Goal: Information Seeking & Learning: Learn about a topic

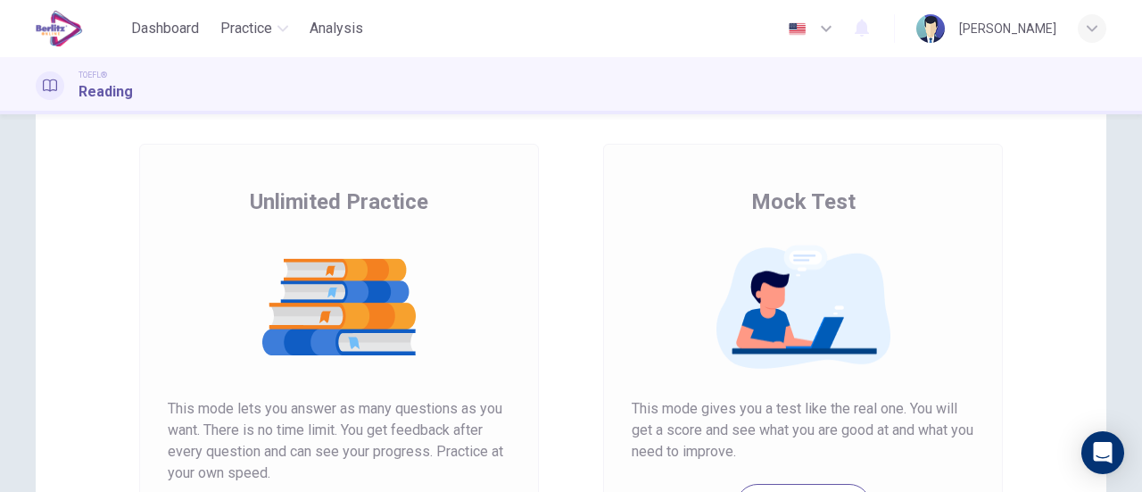
scroll to position [178, 0]
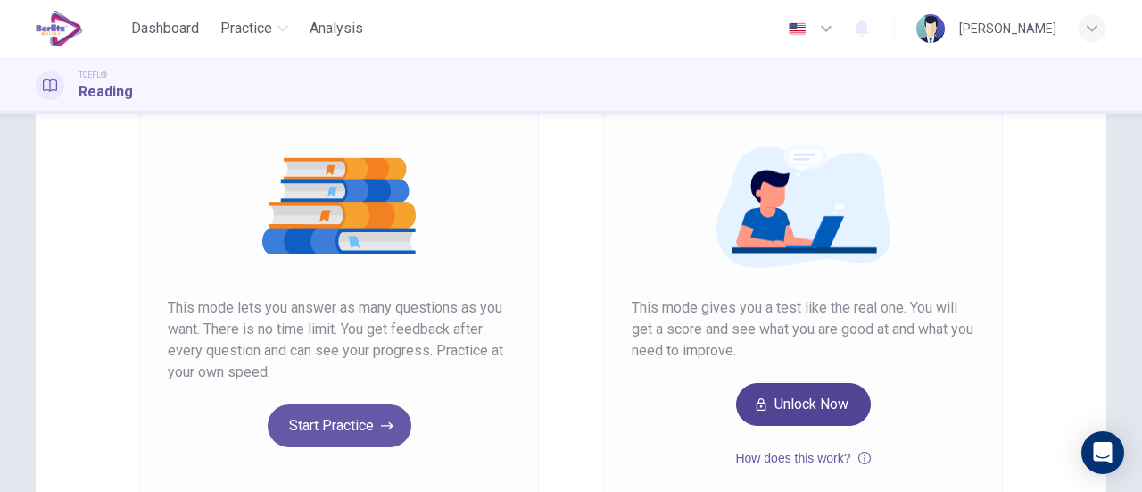
click at [829, 415] on button "Unlock Now" at bounding box center [803, 404] width 135 height 43
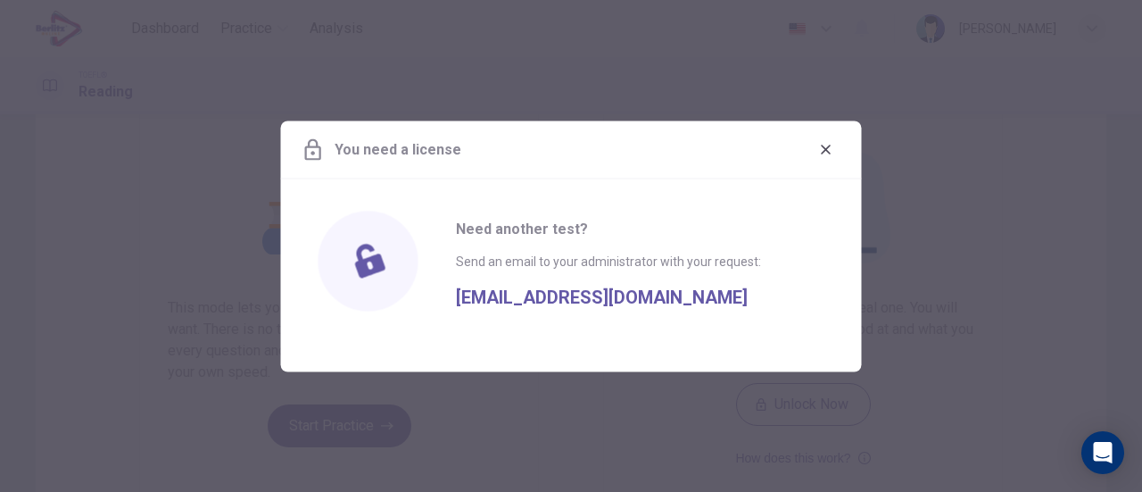
click at [835, 142] on button "button" at bounding box center [826, 149] width 29 height 29
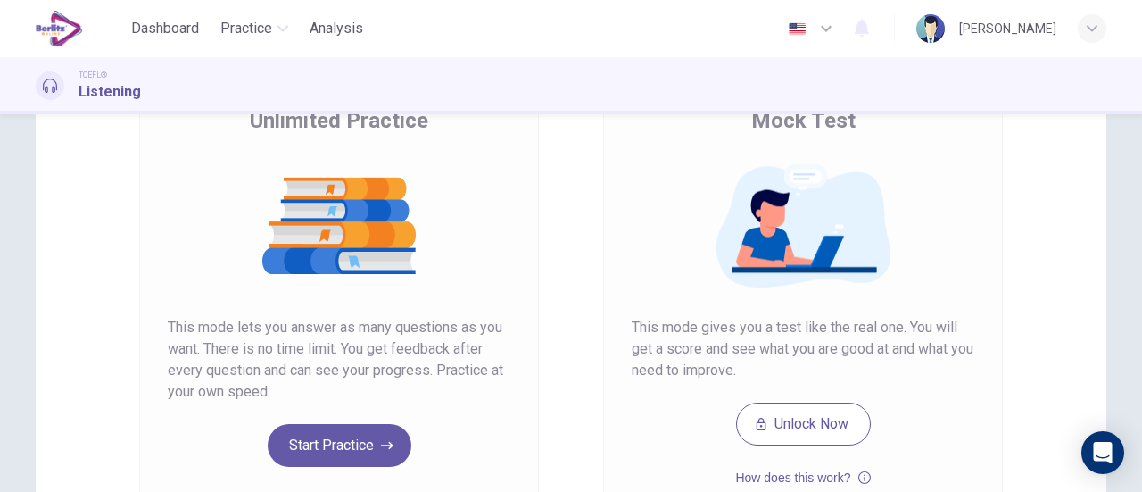
scroll to position [268, 0]
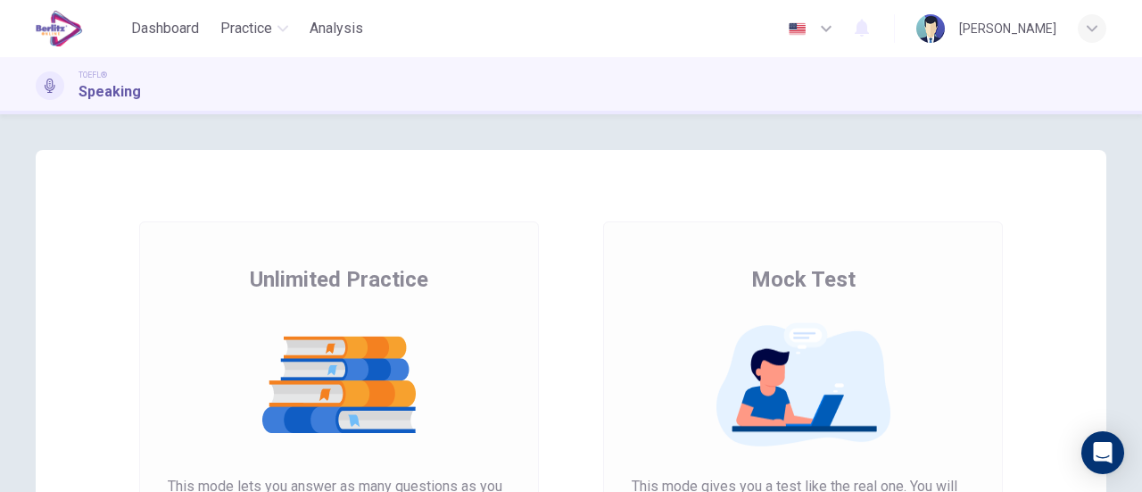
scroll to position [178, 0]
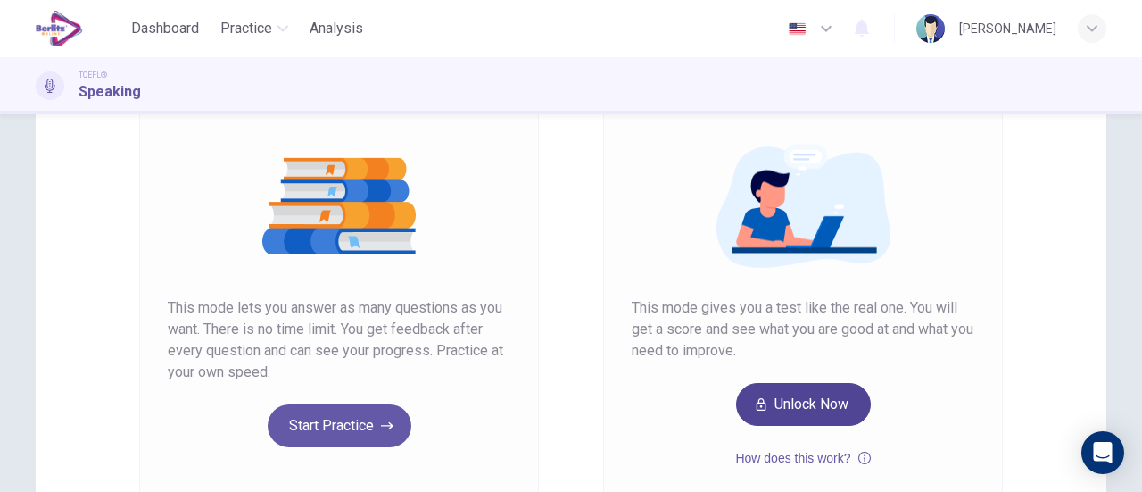
click at [817, 396] on button "Unlock Now" at bounding box center [803, 404] width 135 height 43
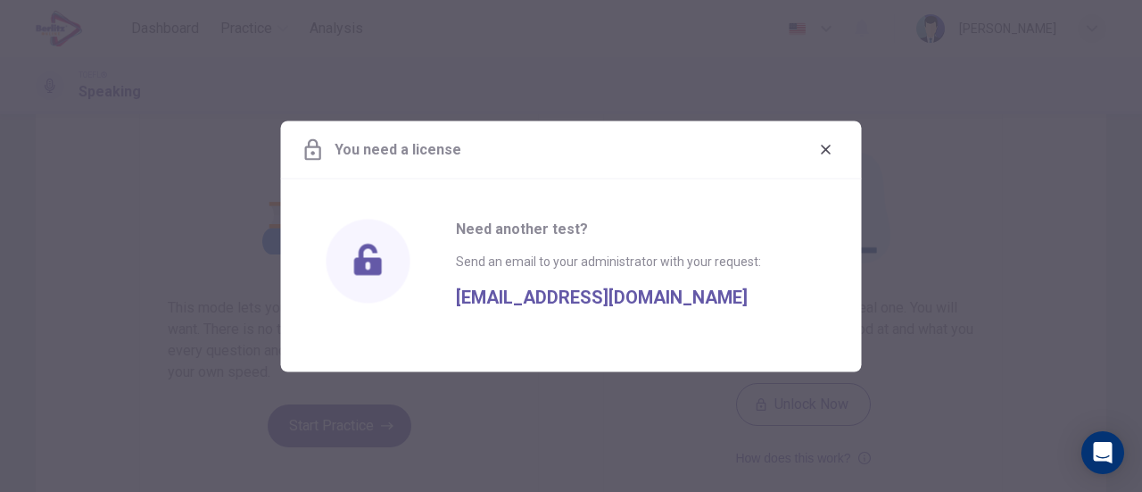
click at [821, 151] on icon "button" at bounding box center [826, 149] width 14 height 14
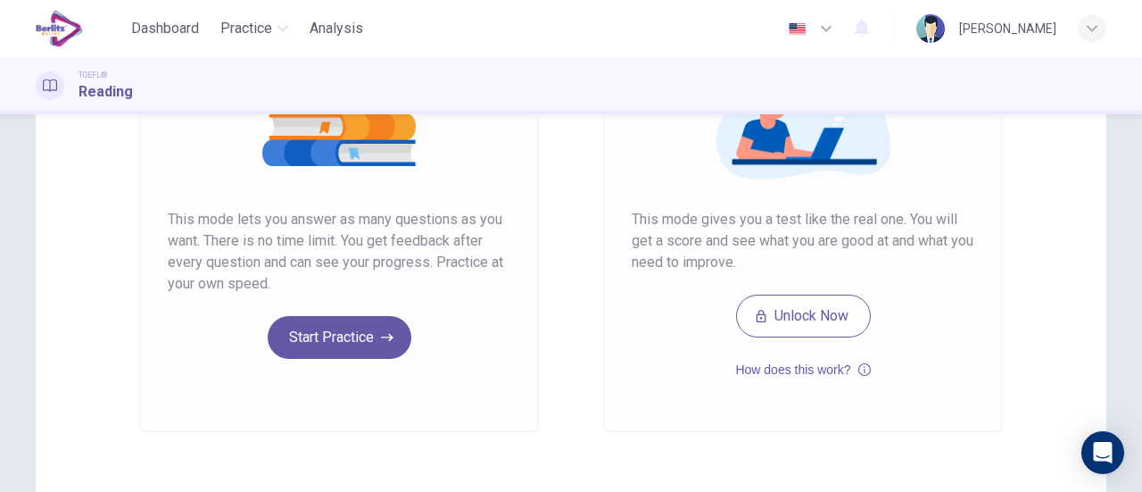
scroll to position [268, 0]
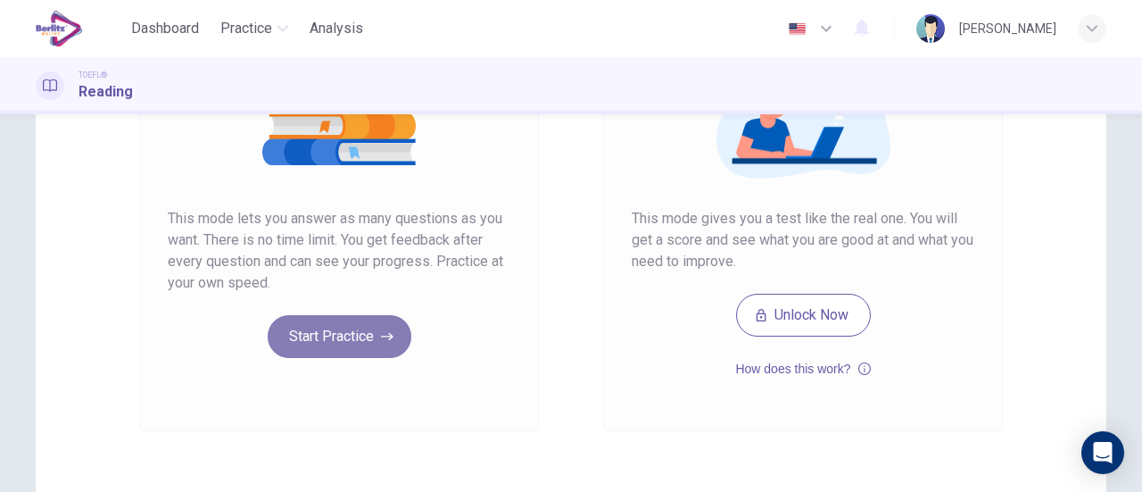
click at [311, 345] on button "Start Practice" at bounding box center [340, 336] width 144 height 43
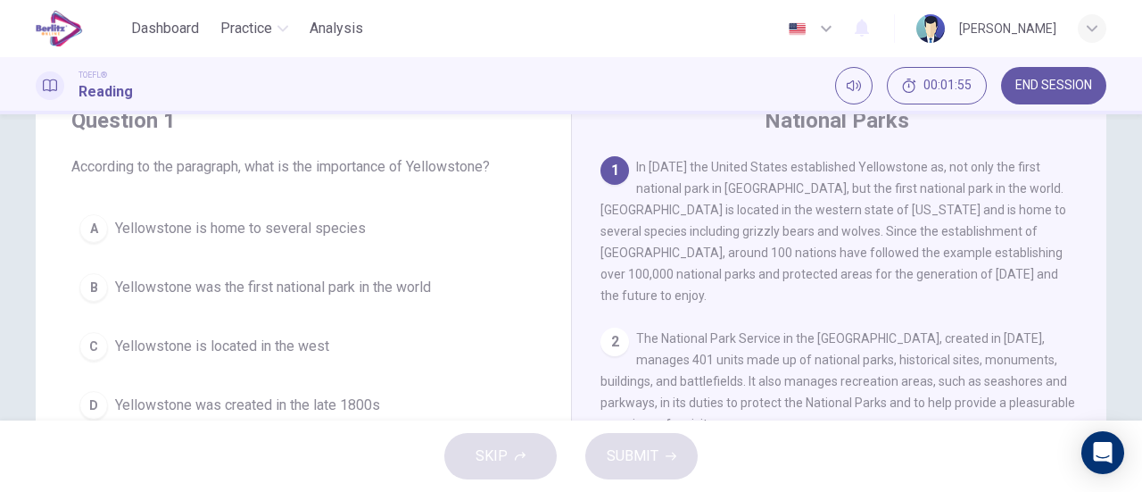
scroll to position [89, 0]
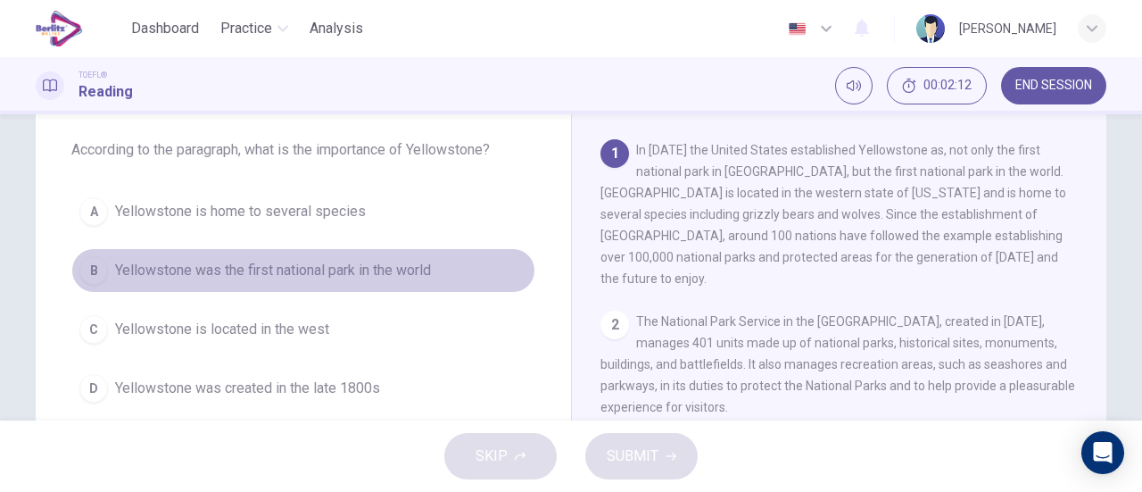
click at [406, 273] on span "Yellowstone was the first national park in the world" at bounding box center [273, 270] width 316 height 21
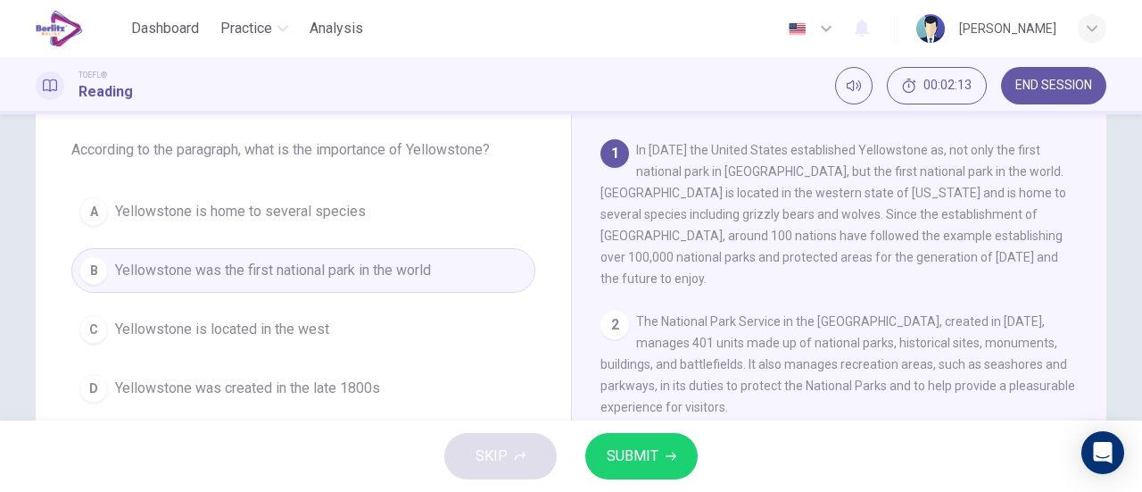
click at [628, 454] on span "SUBMIT" at bounding box center [633, 455] width 52 height 25
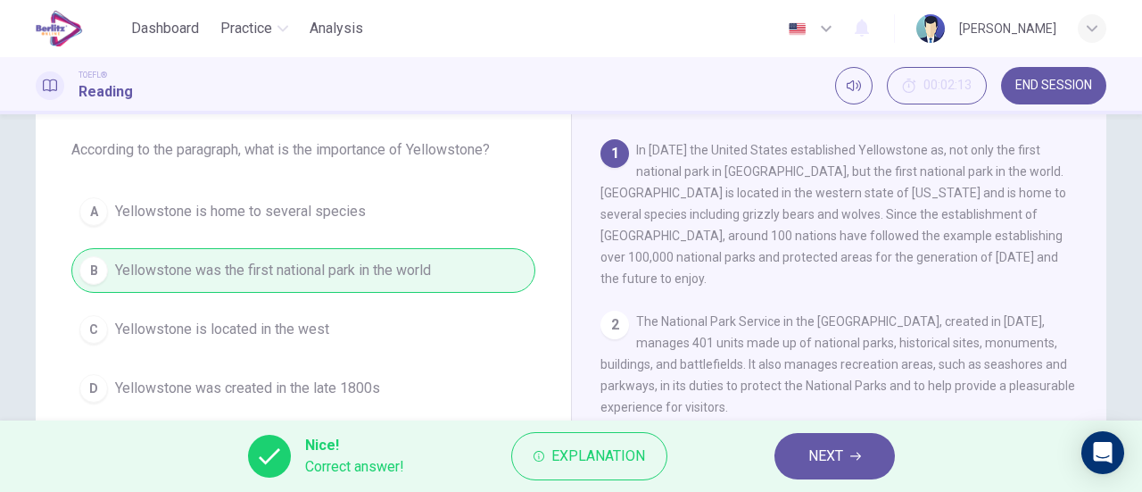
click at [841, 460] on span "NEXT" at bounding box center [825, 455] width 35 height 25
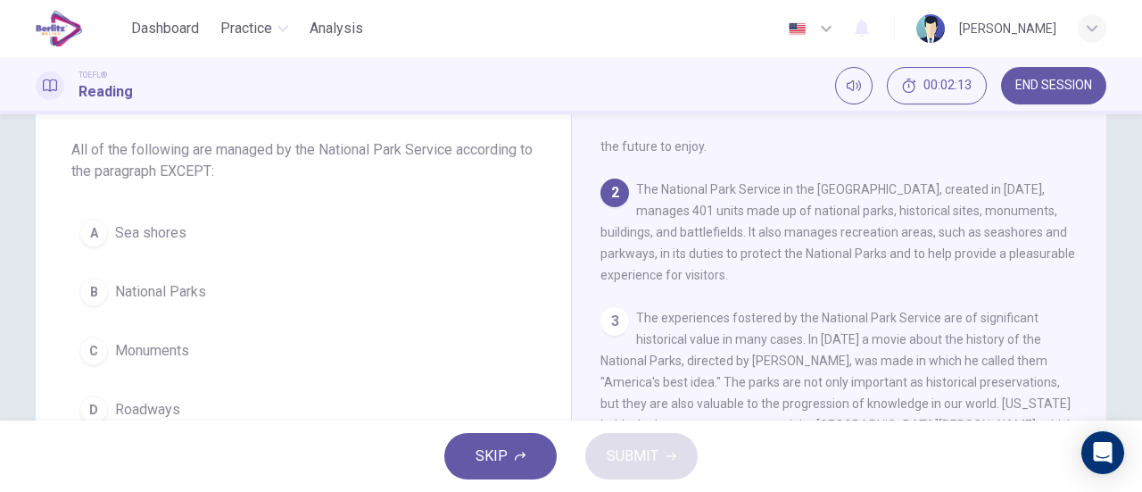
scroll to position [153, 0]
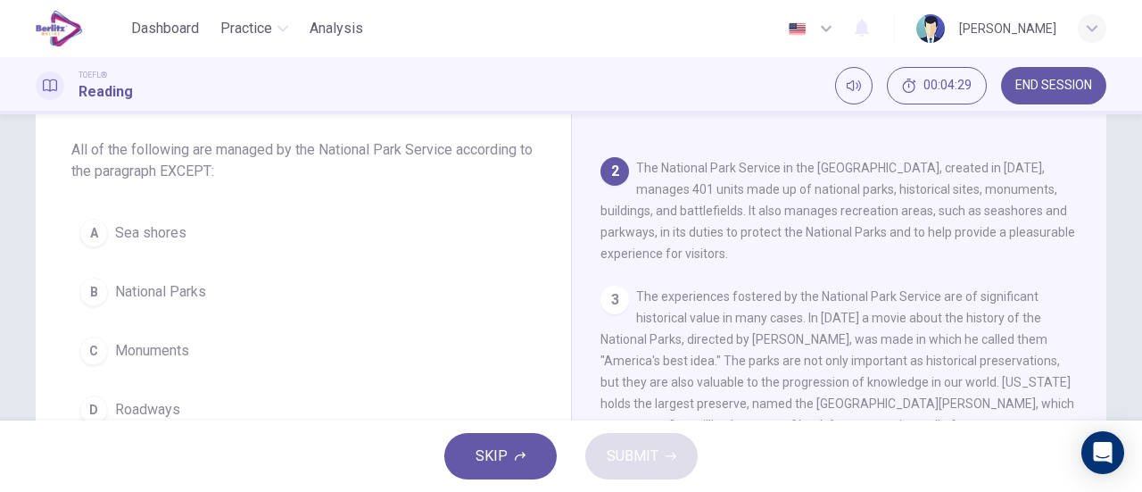
click at [145, 404] on span "Roadways" at bounding box center [147, 409] width 65 height 21
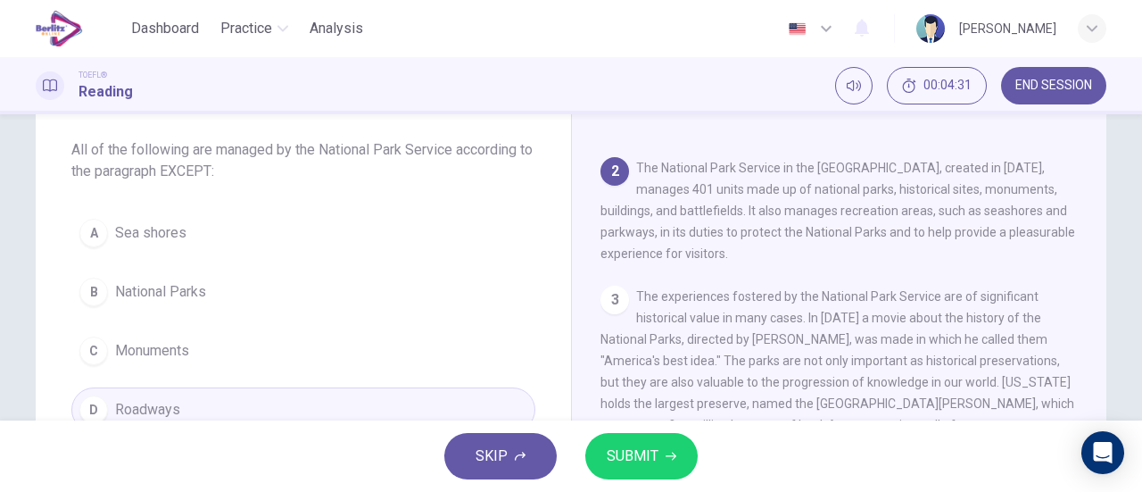
click at [619, 458] on span "SUBMIT" at bounding box center [633, 455] width 52 height 25
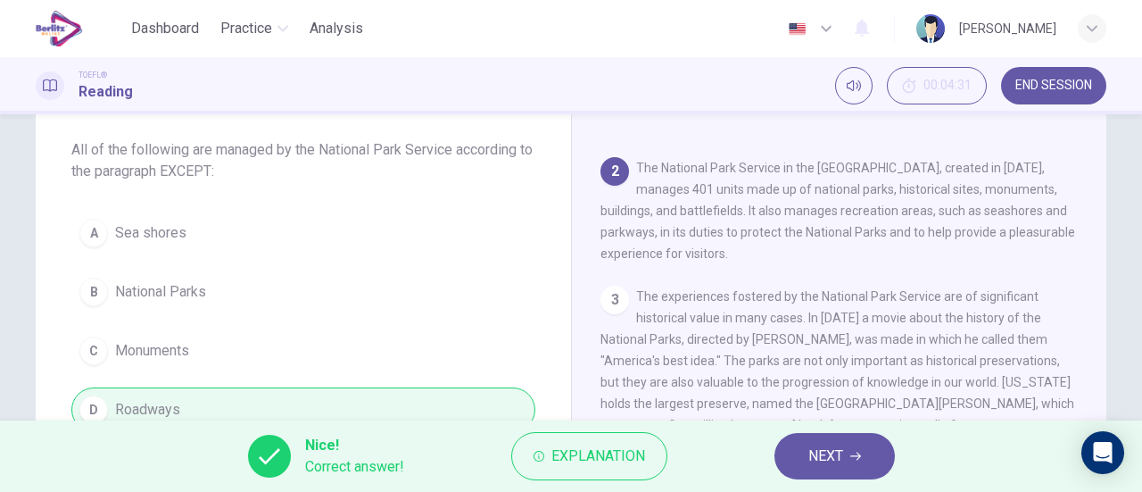
click at [798, 438] on button "NEXT" at bounding box center [835, 456] width 120 height 46
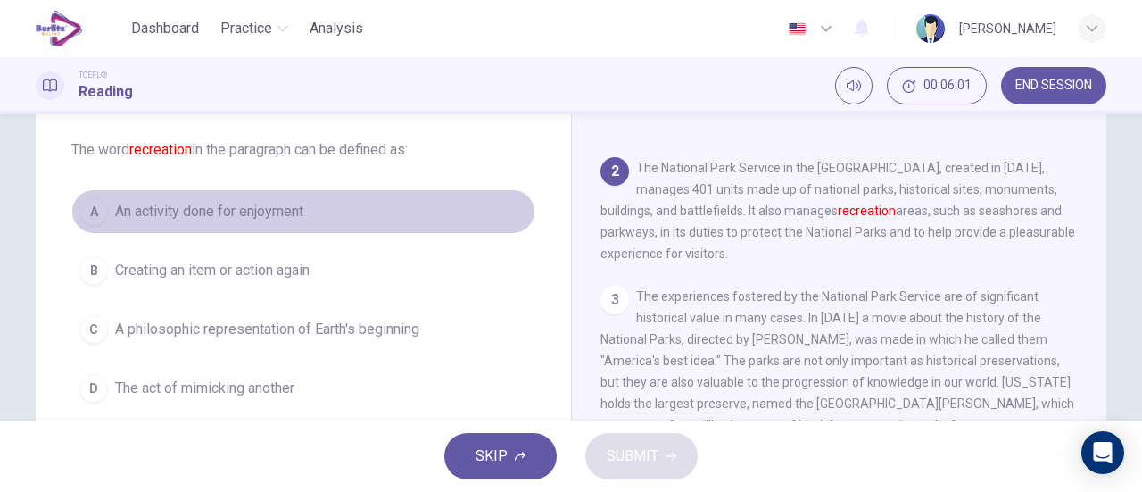
click at [282, 204] on span "An activity done for enjoyment" at bounding box center [209, 211] width 188 height 21
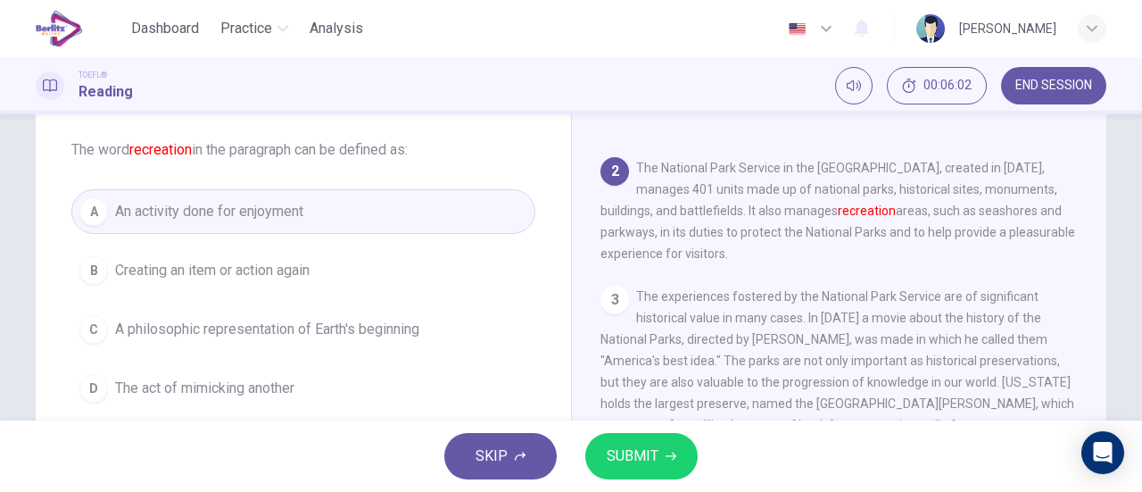
click at [611, 444] on span "SUBMIT" at bounding box center [633, 455] width 52 height 25
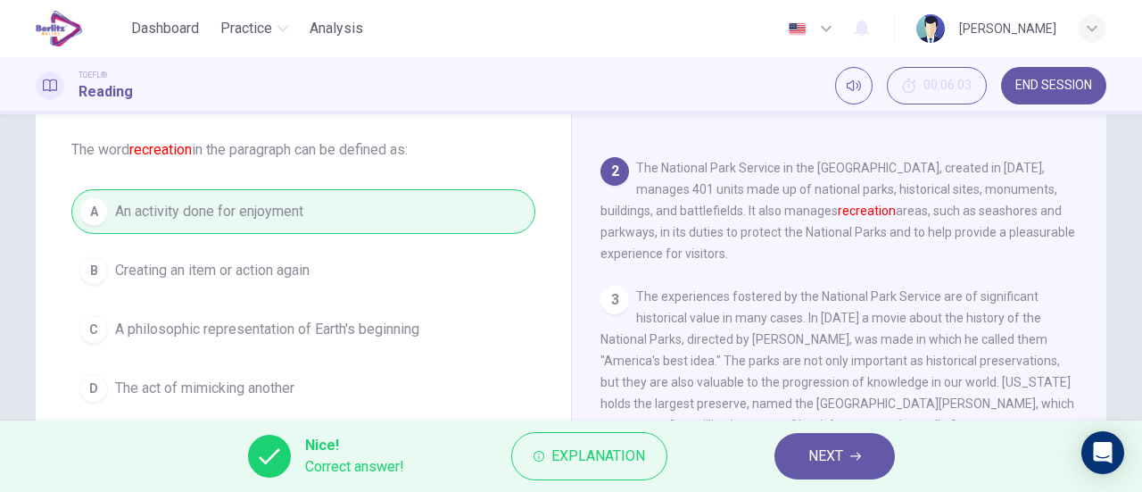
click at [835, 460] on span "NEXT" at bounding box center [825, 455] width 35 height 25
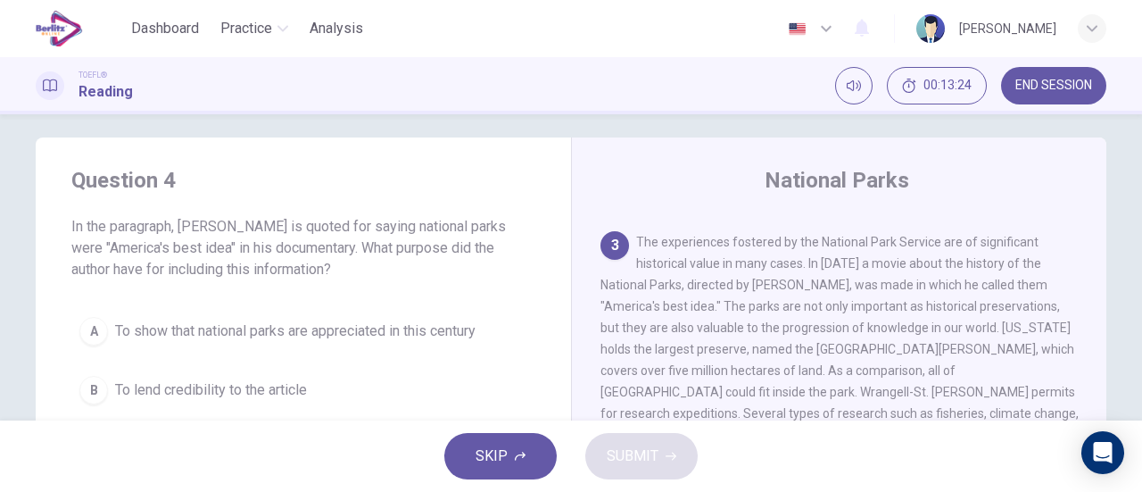
scroll to position [0, 0]
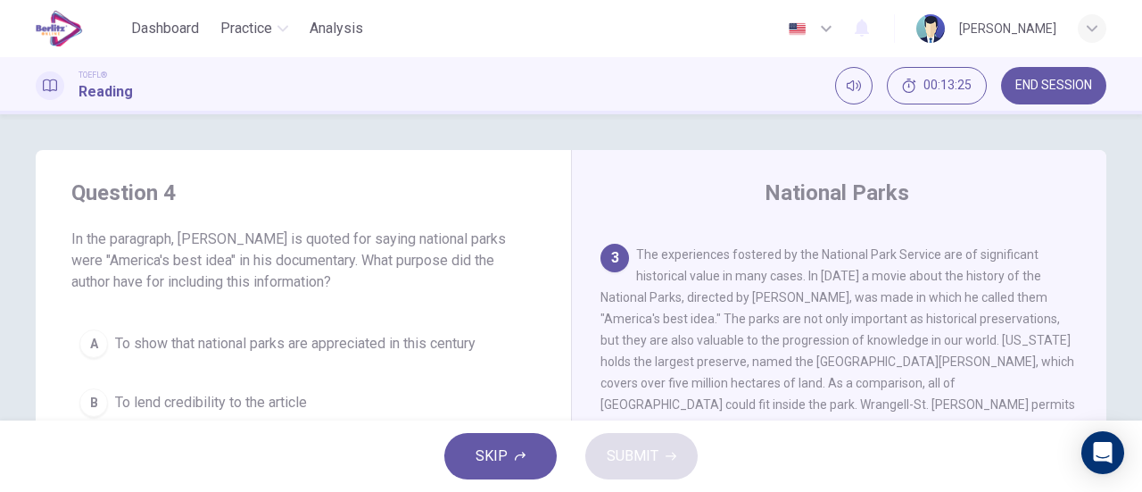
click at [455, 338] on span "To show that national parks are appreciated in this century" at bounding box center [295, 343] width 360 height 21
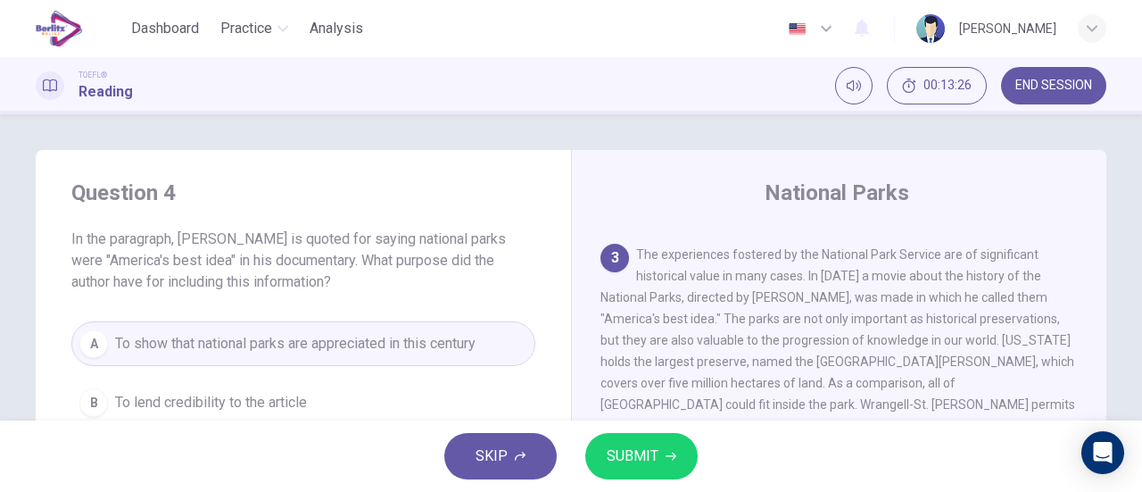
click at [662, 443] on button "SUBMIT" at bounding box center [641, 456] width 112 height 46
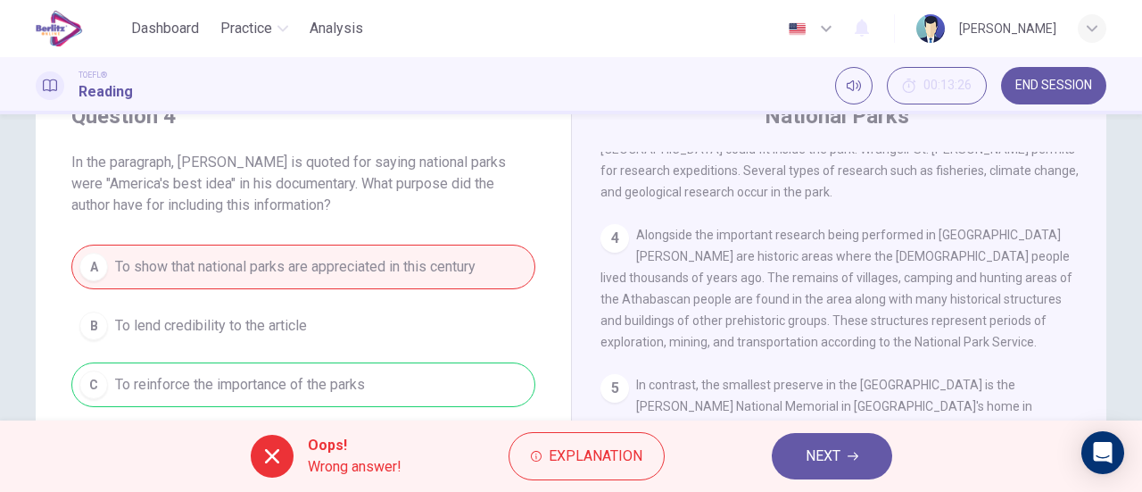
scroll to position [178, 0]
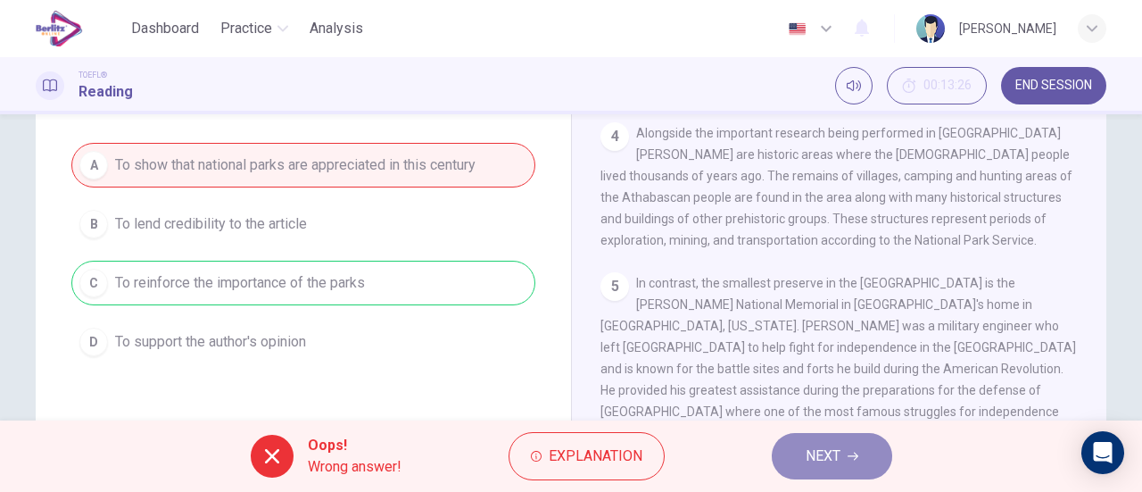
click at [798, 449] on button "NEXT" at bounding box center [832, 456] width 120 height 46
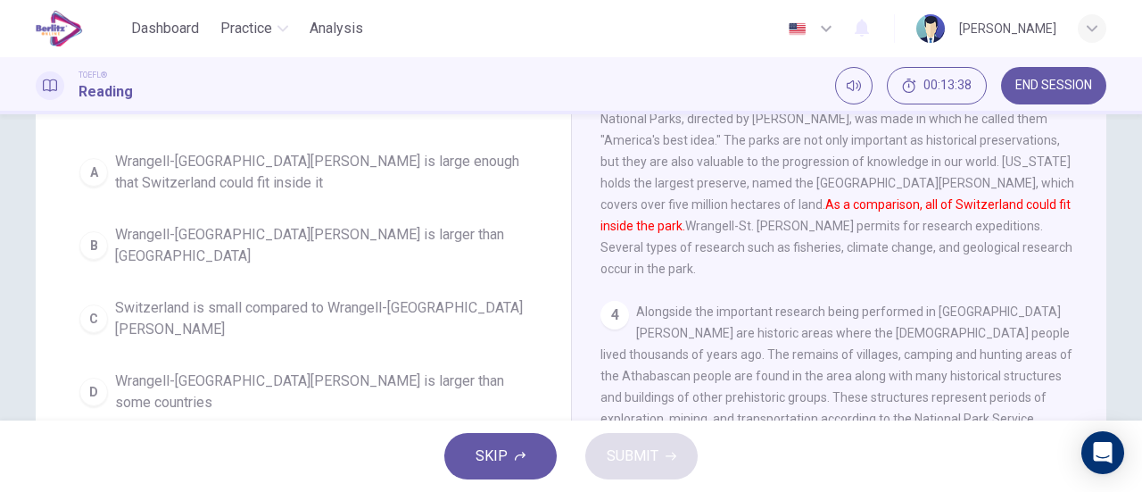
click at [454, 162] on span "Wrangell-St. Elias National Park is large enough that Switzerland could fit ins…" at bounding box center [321, 172] width 412 height 43
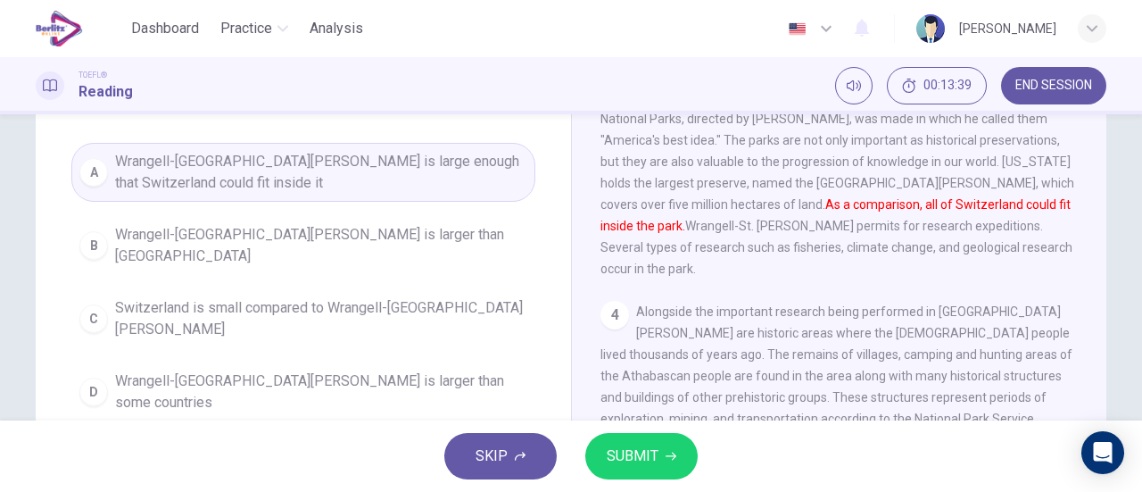
click at [628, 477] on button "SUBMIT" at bounding box center [641, 456] width 112 height 46
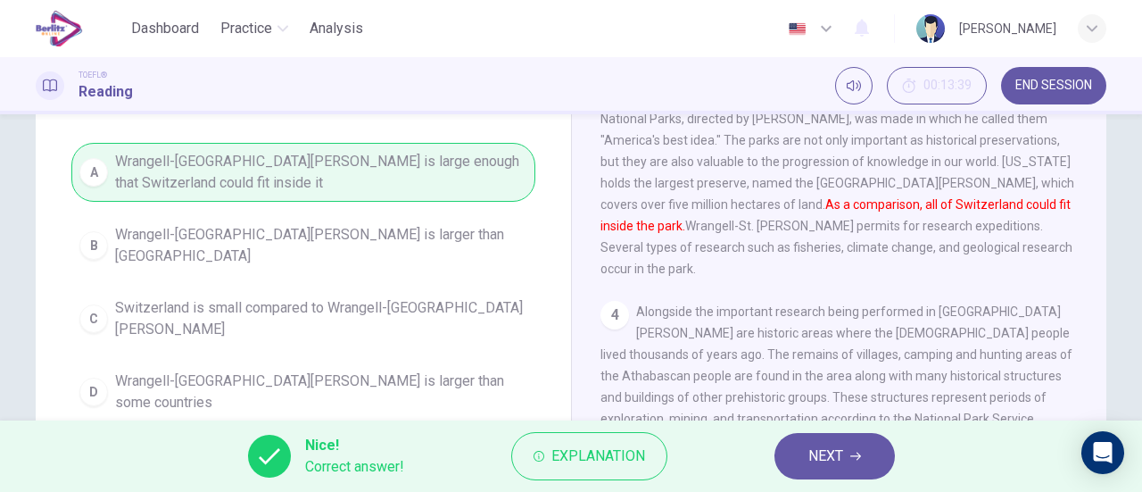
click at [808, 467] on span "NEXT" at bounding box center [825, 455] width 35 height 25
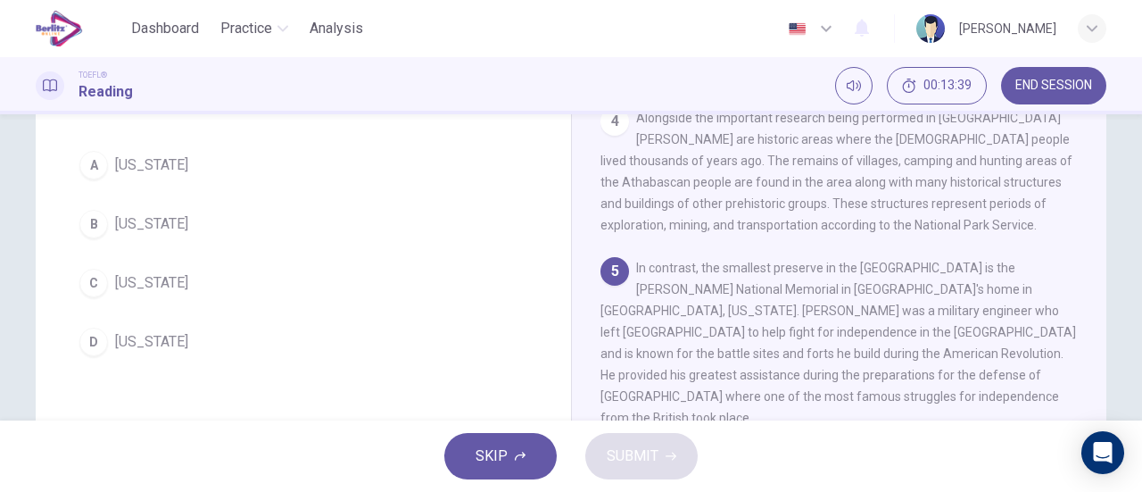
scroll to position [68, 0]
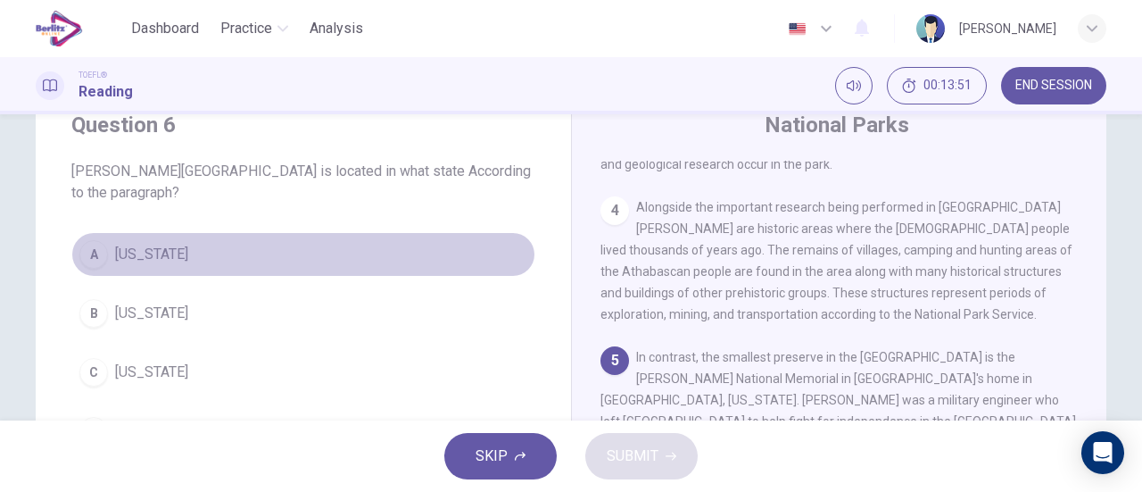
click at [236, 244] on button "A Pennsylvania" at bounding box center [303, 254] width 464 height 45
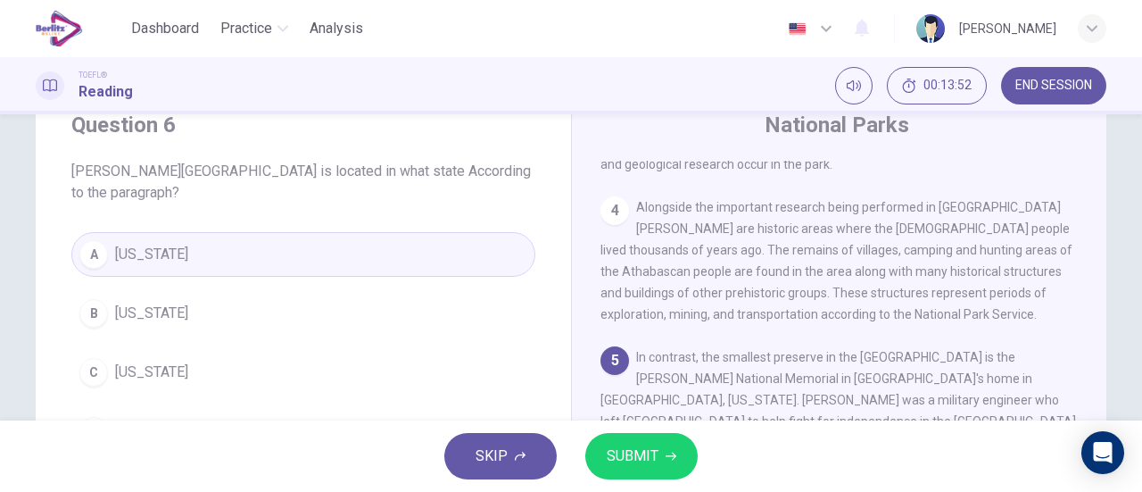
click at [601, 447] on button "SUBMIT" at bounding box center [641, 456] width 112 height 46
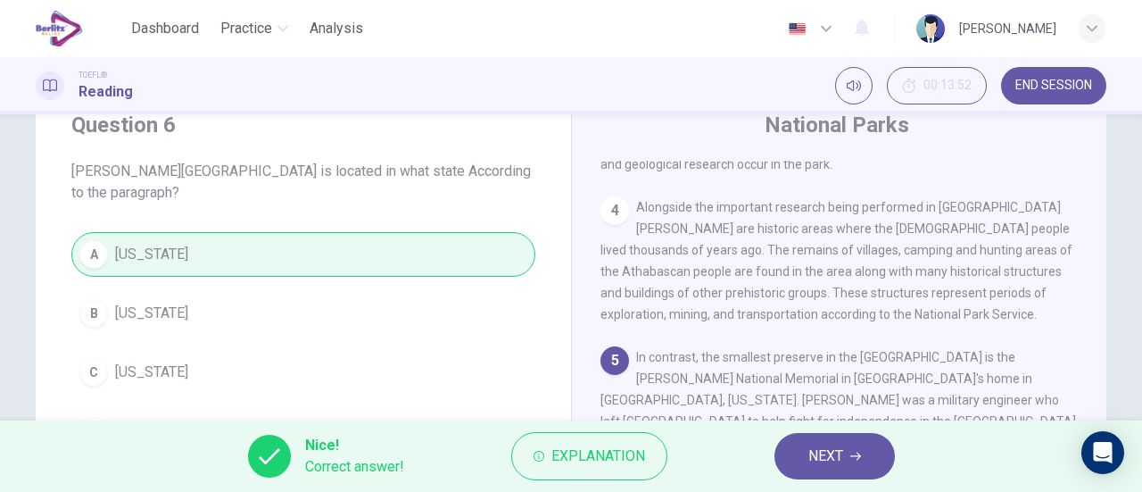
click at [797, 440] on button "NEXT" at bounding box center [835, 456] width 120 height 46
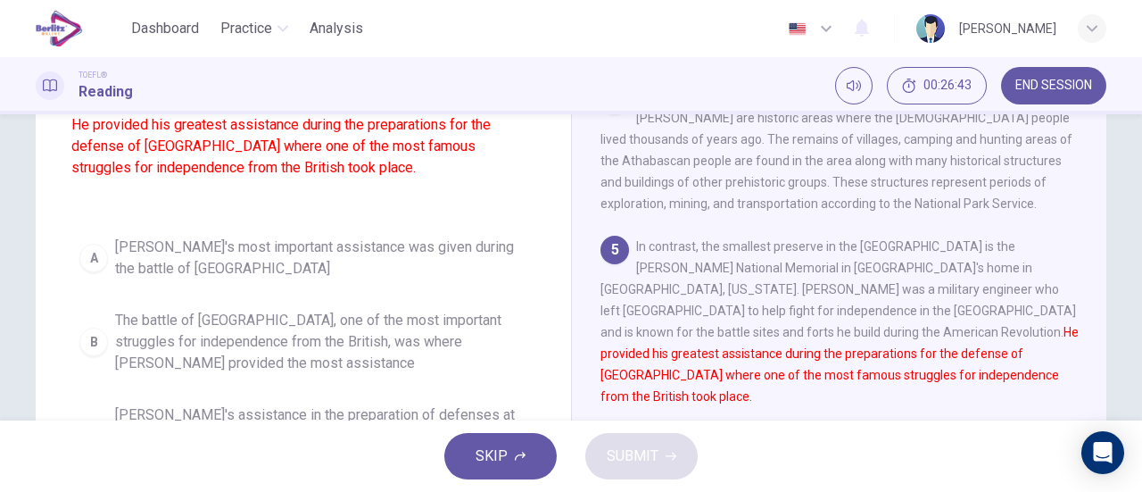
scroll to position [357, 0]
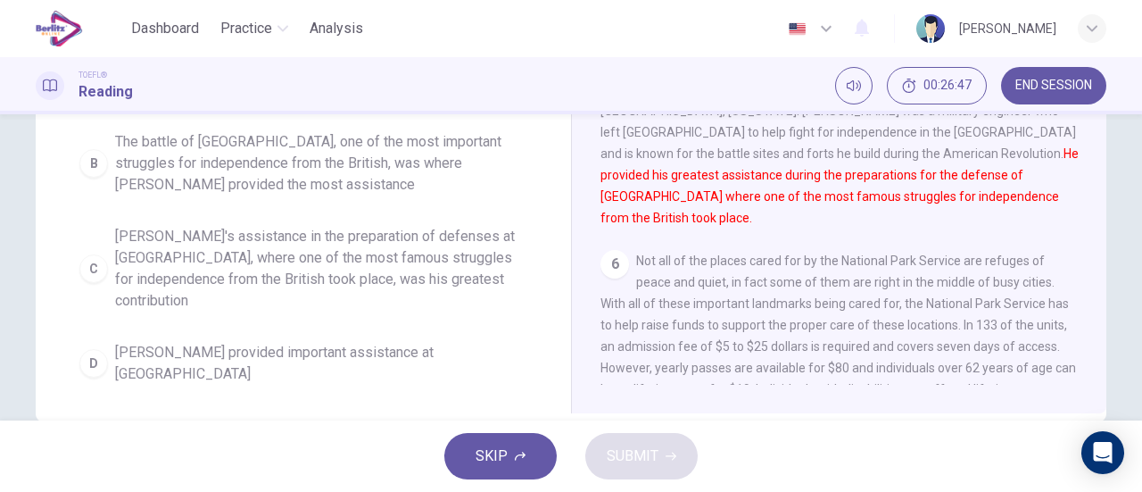
click at [347, 169] on span "The battle of Saratoga, one of the most important struggles for independence fr…" at bounding box center [321, 163] width 412 height 64
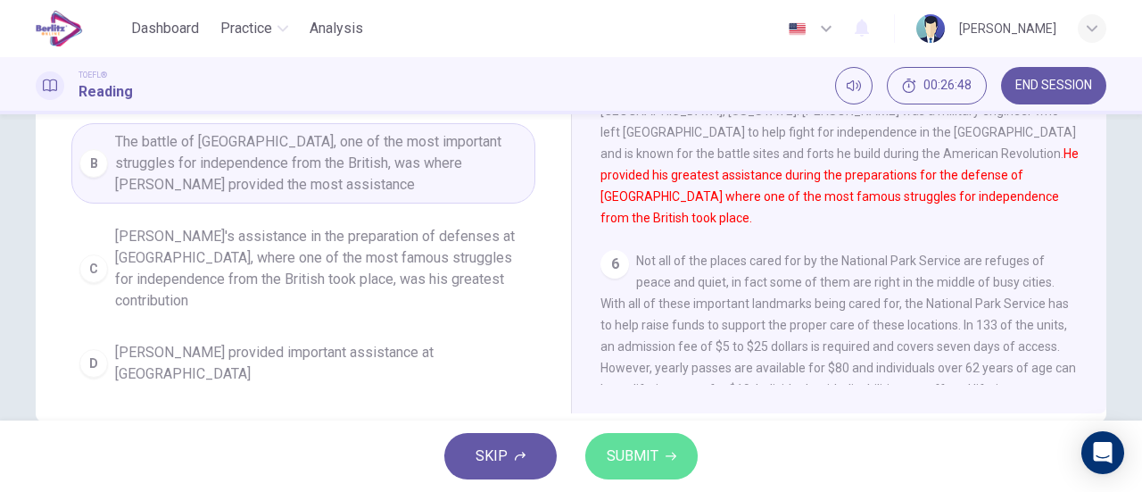
click at [614, 460] on span "SUBMIT" at bounding box center [633, 455] width 52 height 25
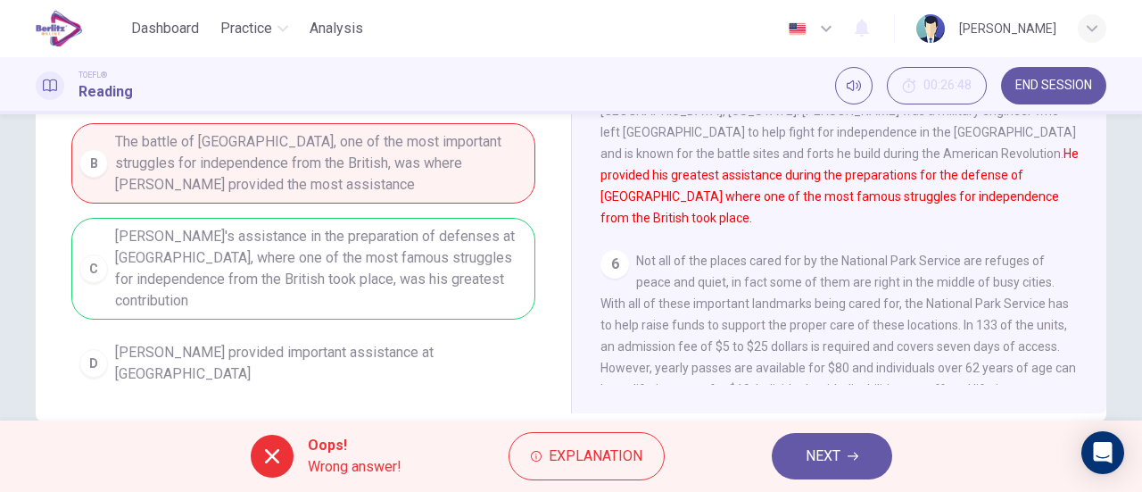
click at [835, 448] on span "NEXT" at bounding box center [823, 455] width 35 height 25
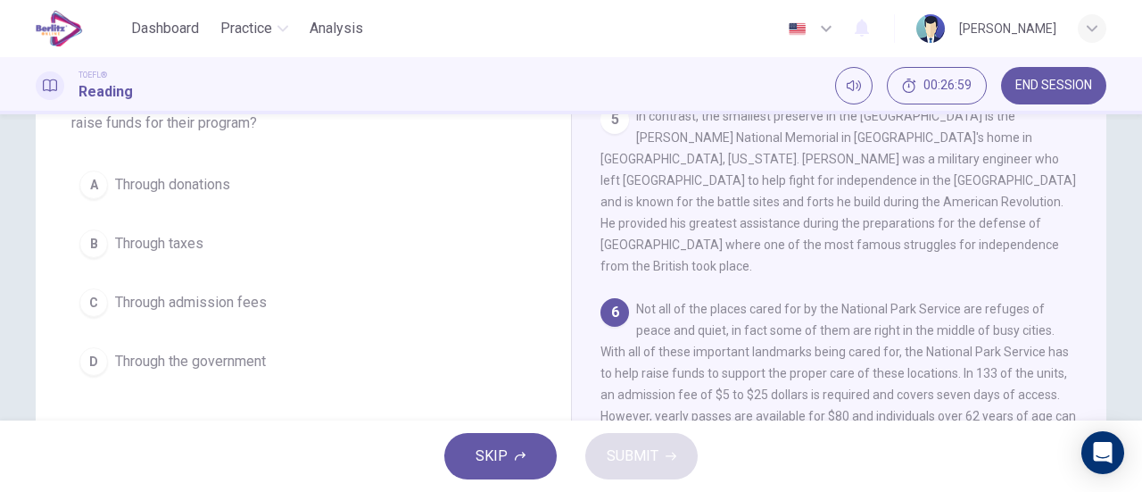
scroll to position [161, 0]
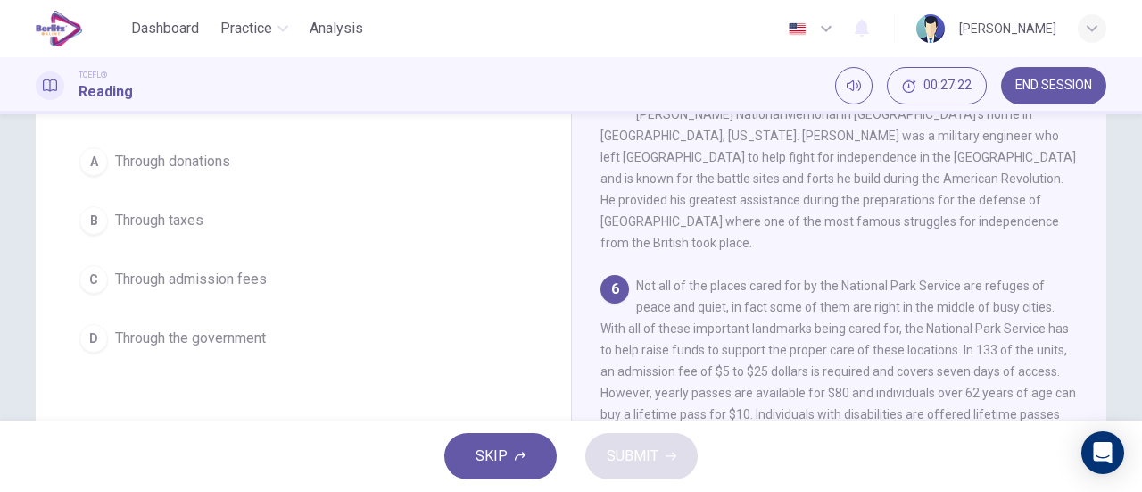
click at [243, 286] on span "Through admission fees" at bounding box center [191, 279] width 152 height 21
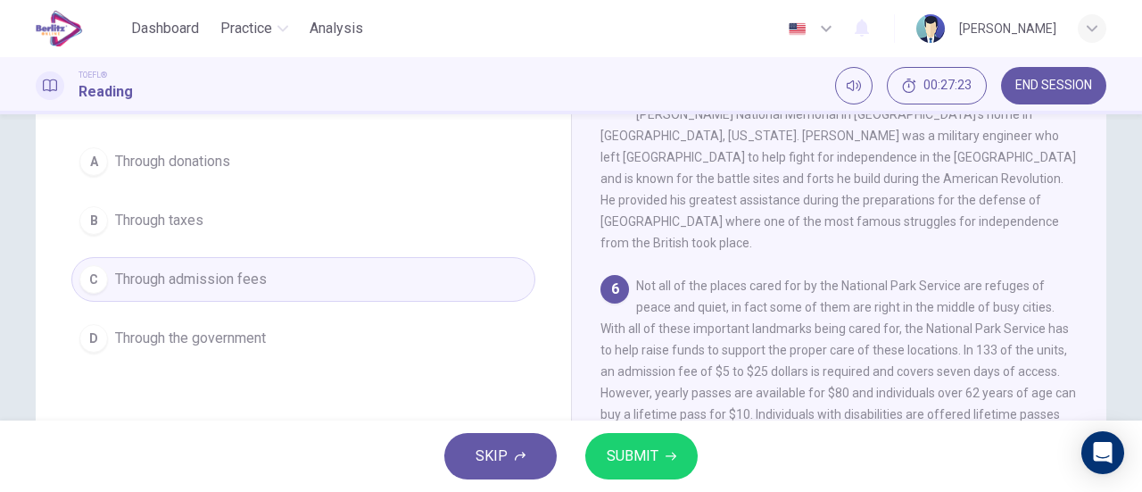
click at [626, 445] on span "SUBMIT" at bounding box center [633, 455] width 52 height 25
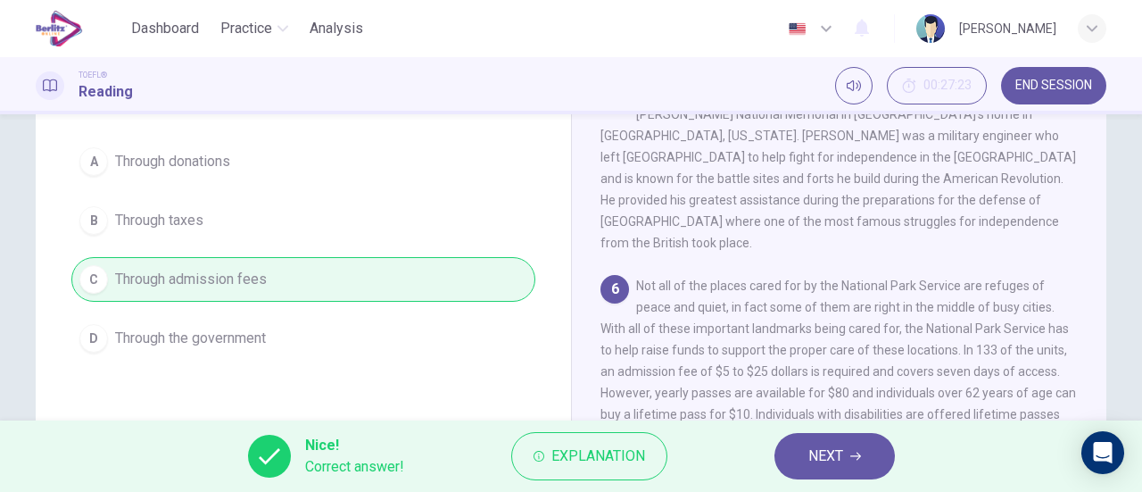
click at [786, 459] on button "NEXT" at bounding box center [835, 456] width 120 height 46
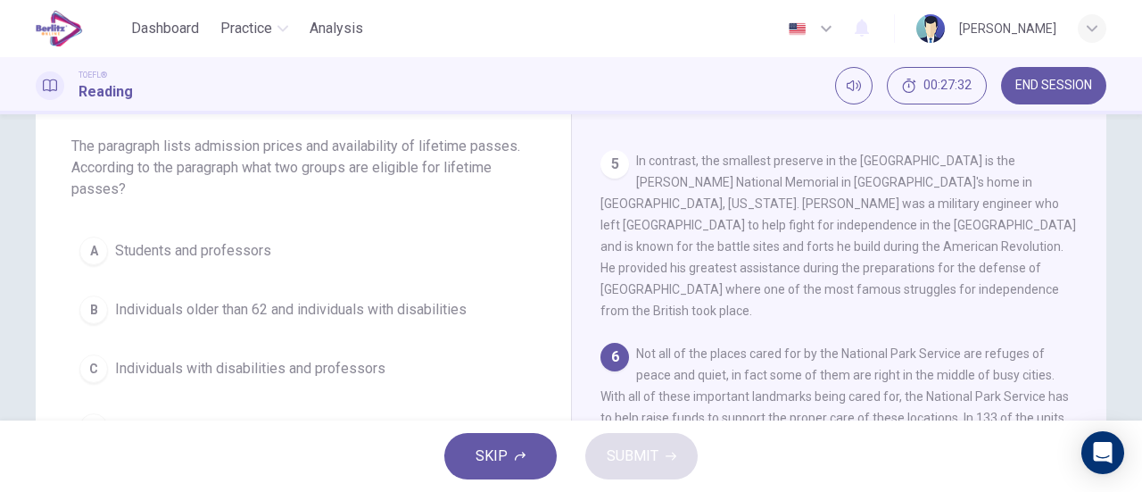
scroll to position [182, 0]
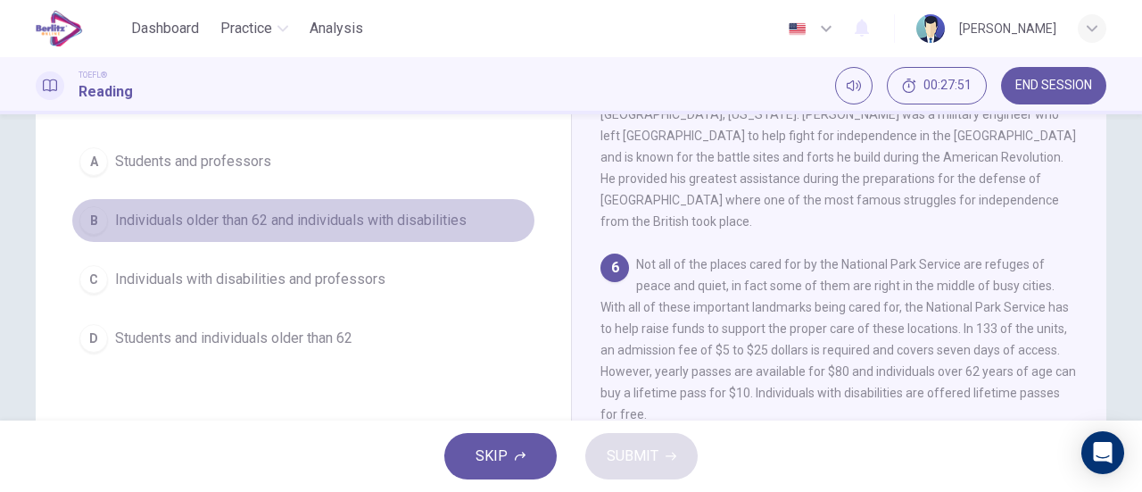
click at [326, 218] on span "Individuals older than 62 and individuals with disabilities" at bounding box center [291, 220] width 352 height 21
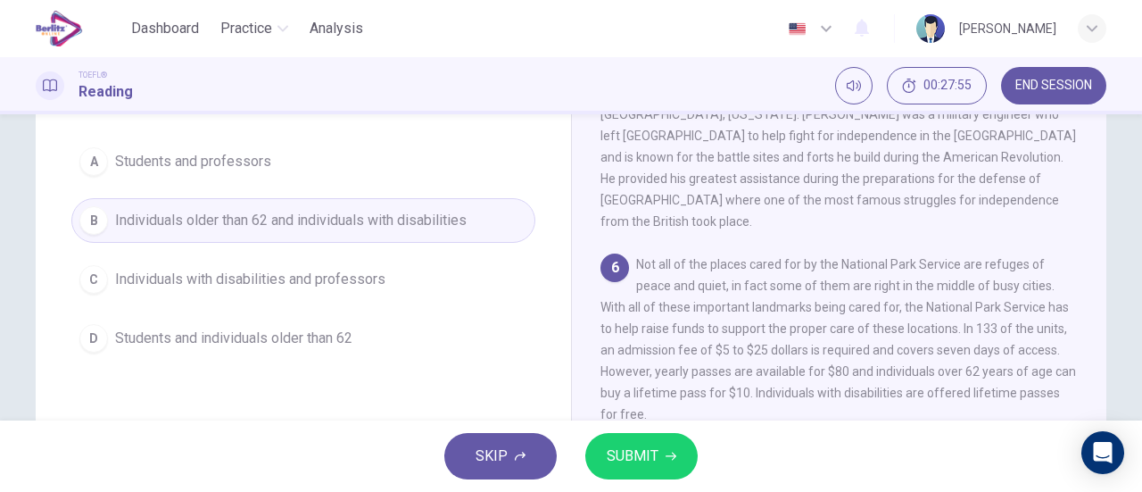
click at [626, 443] on button "SUBMIT" at bounding box center [641, 456] width 112 height 46
click at [626, 441] on div "SKIP SUBMIT" at bounding box center [571, 455] width 1142 height 71
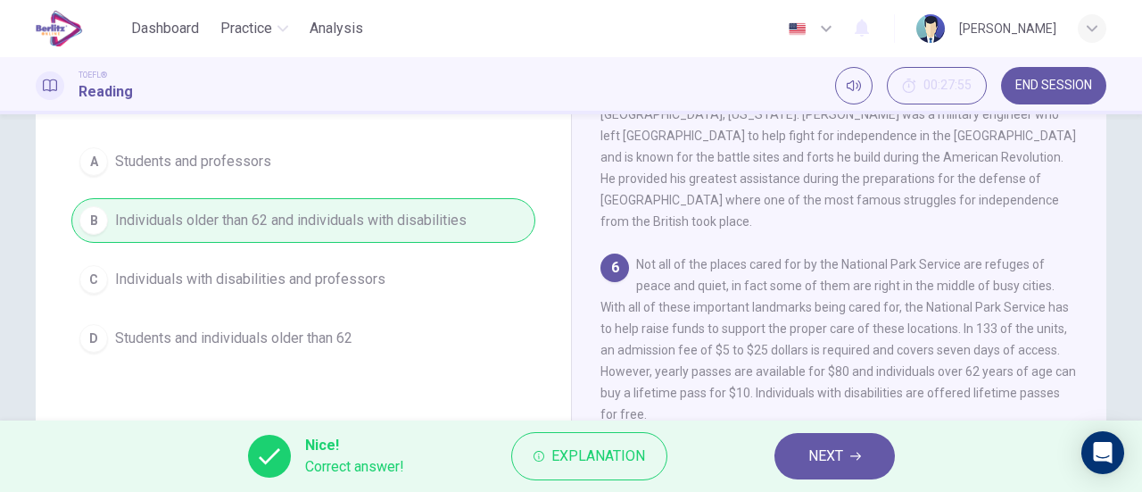
click at [800, 451] on button "NEXT" at bounding box center [835, 456] width 120 height 46
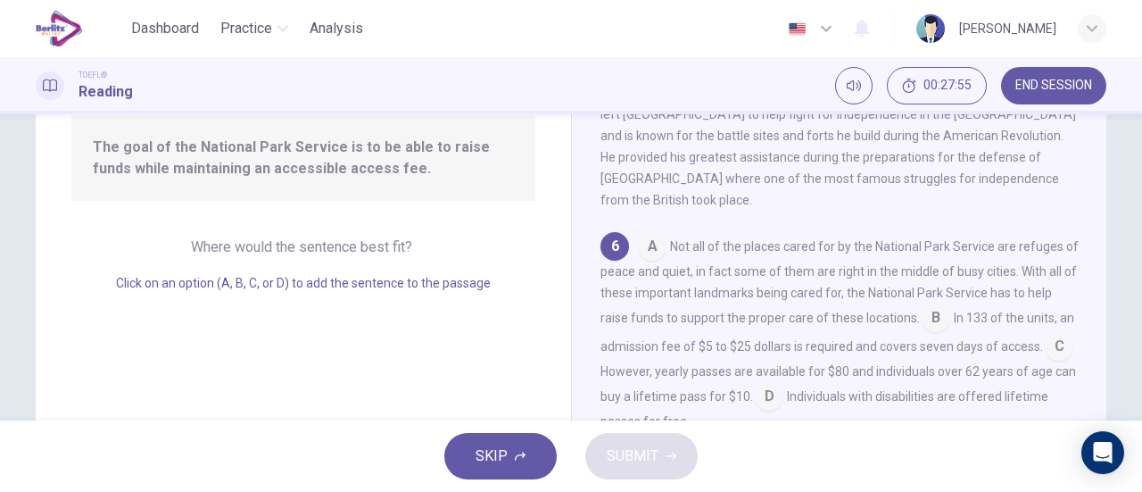
scroll to position [694, 0]
click at [950, 303] on input at bounding box center [936, 317] width 29 height 29
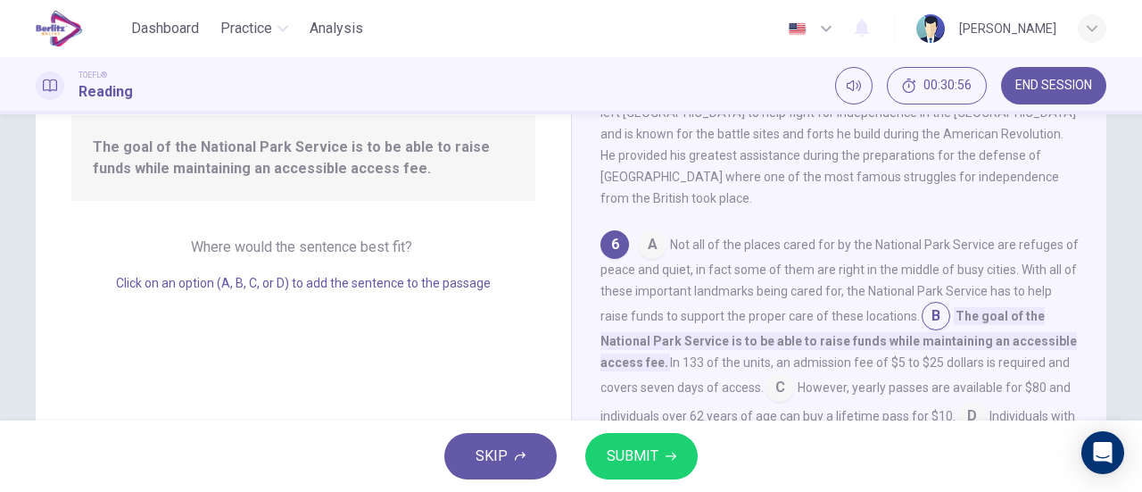
click at [696, 460] on button "SUBMIT" at bounding box center [641, 456] width 112 height 46
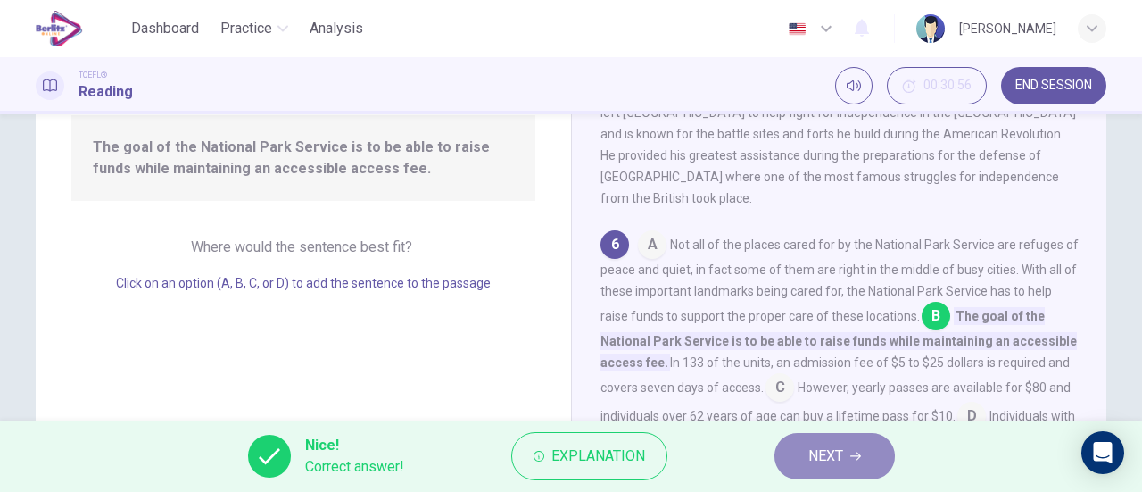
click at [800, 447] on button "NEXT" at bounding box center [835, 456] width 120 height 46
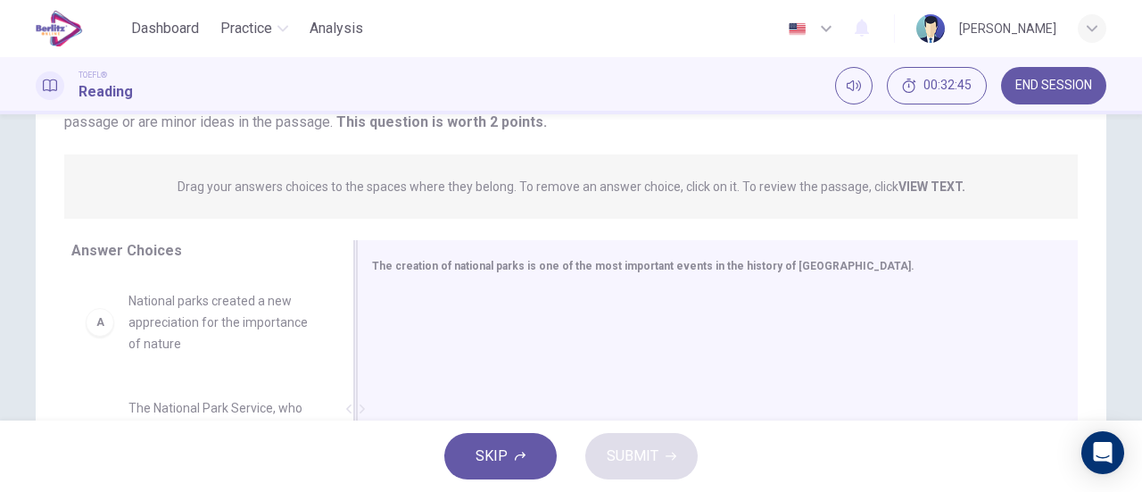
scroll to position [271, 0]
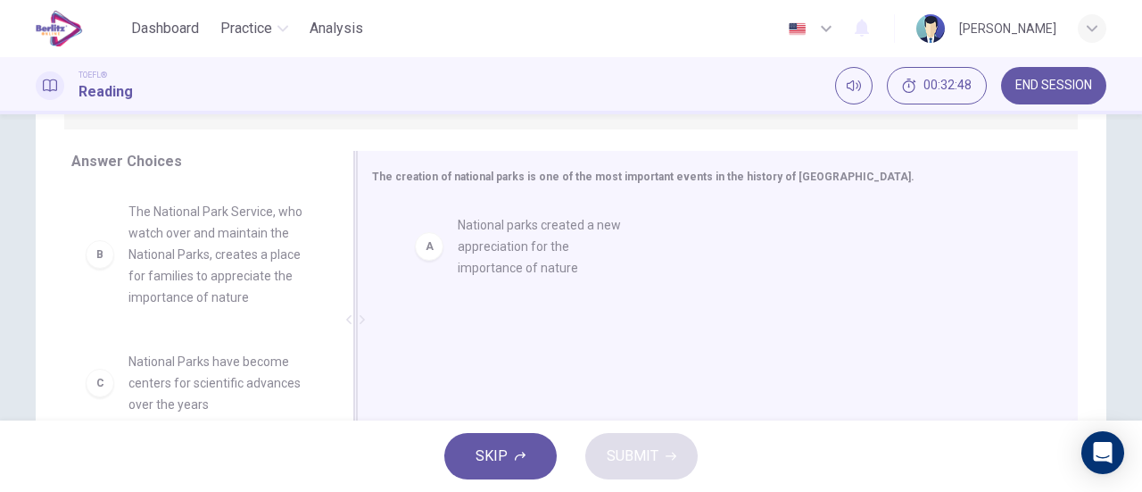
drag, startPoint x: 215, startPoint y: 239, endPoint x: 559, endPoint y: 255, distance: 343.9
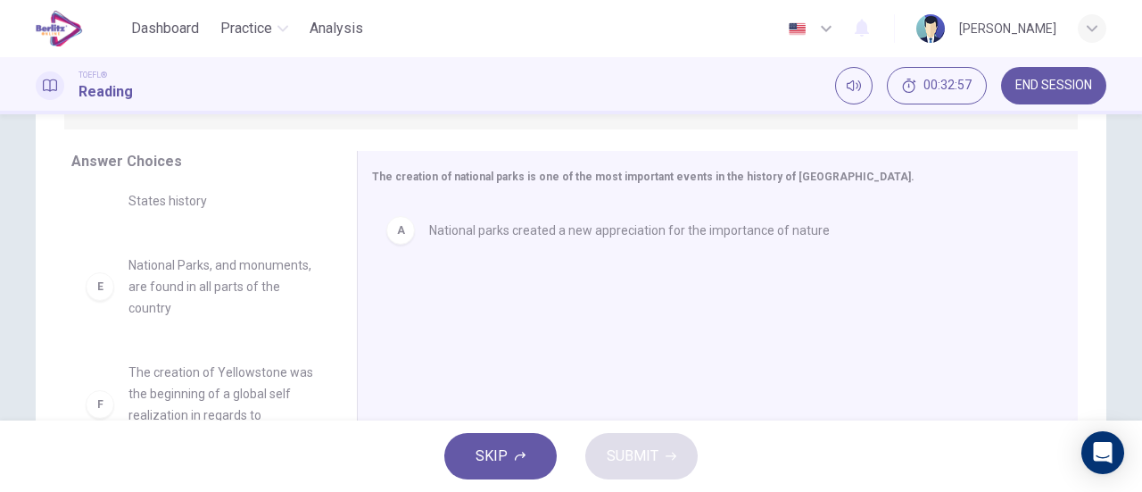
scroll to position [360, 0]
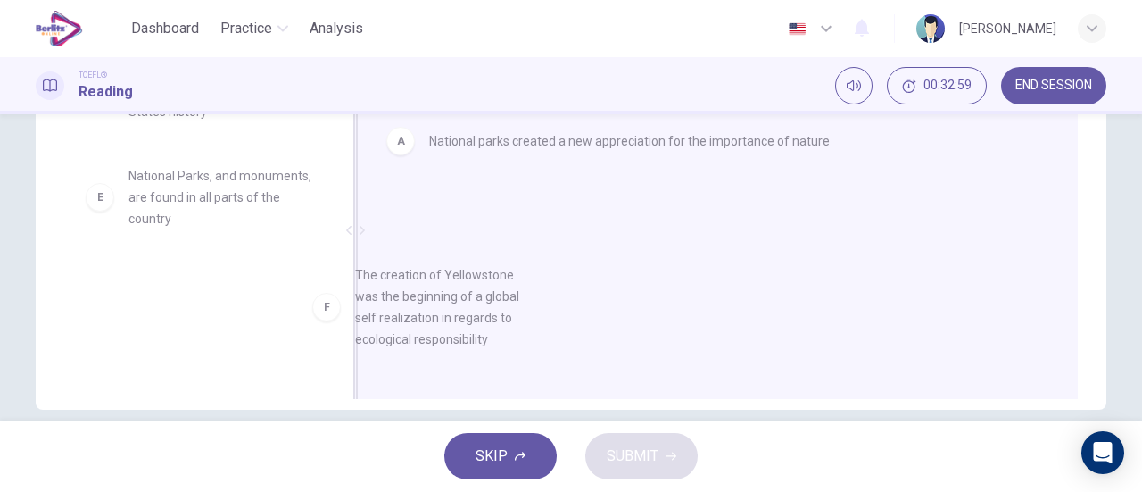
drag, startPoint x: 221, startPoint y: 327, endPoint x: 519, endPoint y: 312, distance: 298.4
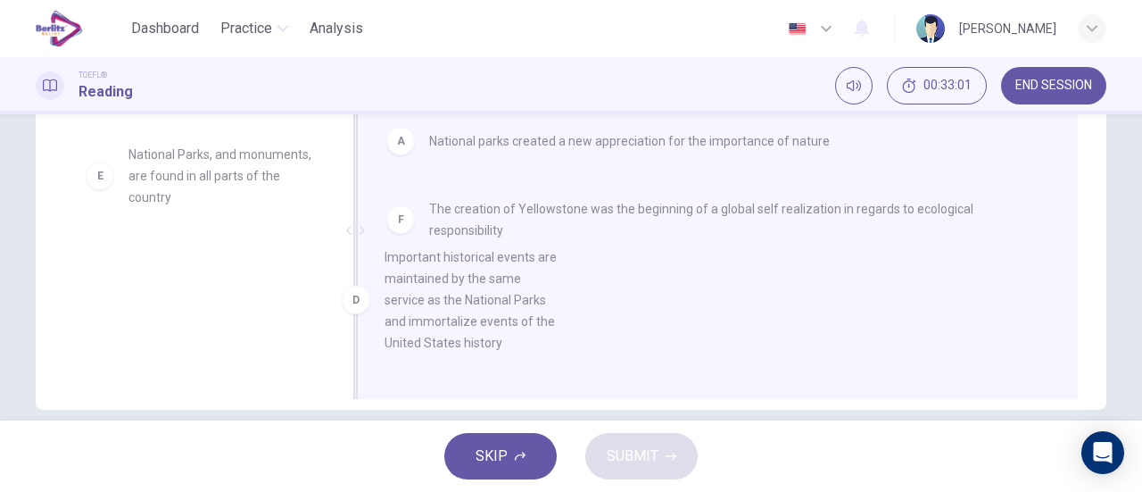
scroll to position [10, 0]
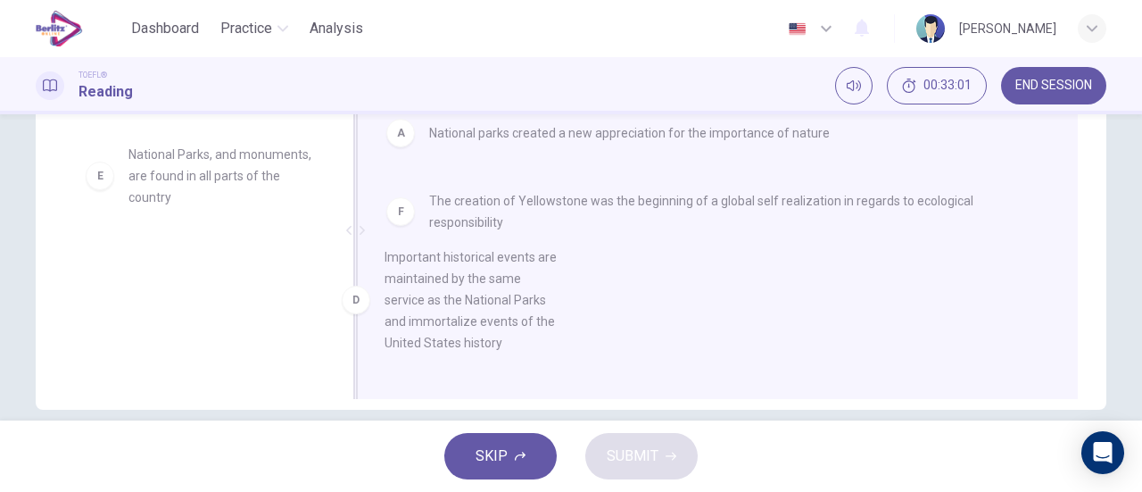
drag, startPoint x: 212, startPoint y: 226, endPoint x: 482, endPoint y: 333, distance: 290.0
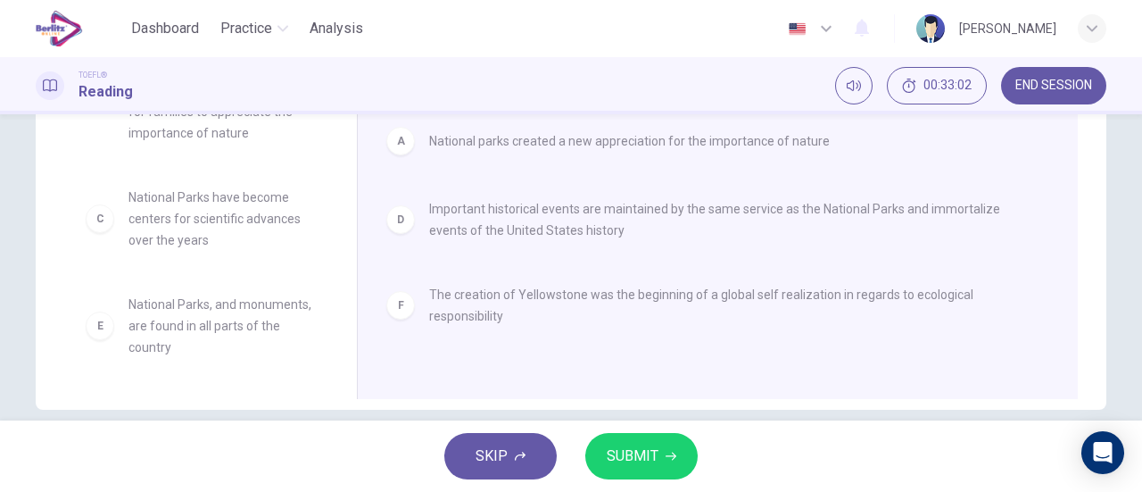
scroll to position [75, 0]
click at [624, 465] on span "SUBMIT" at bounding box center [633, 455] width 52 height 25
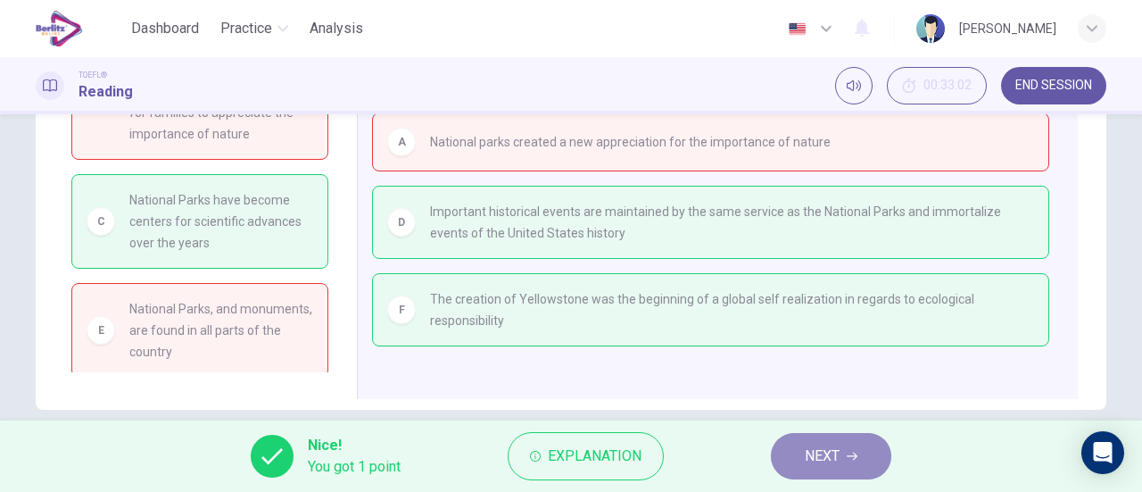
click at [790, 445] on button "NEXT" at bounding box center [831, 456] width 120 height 46
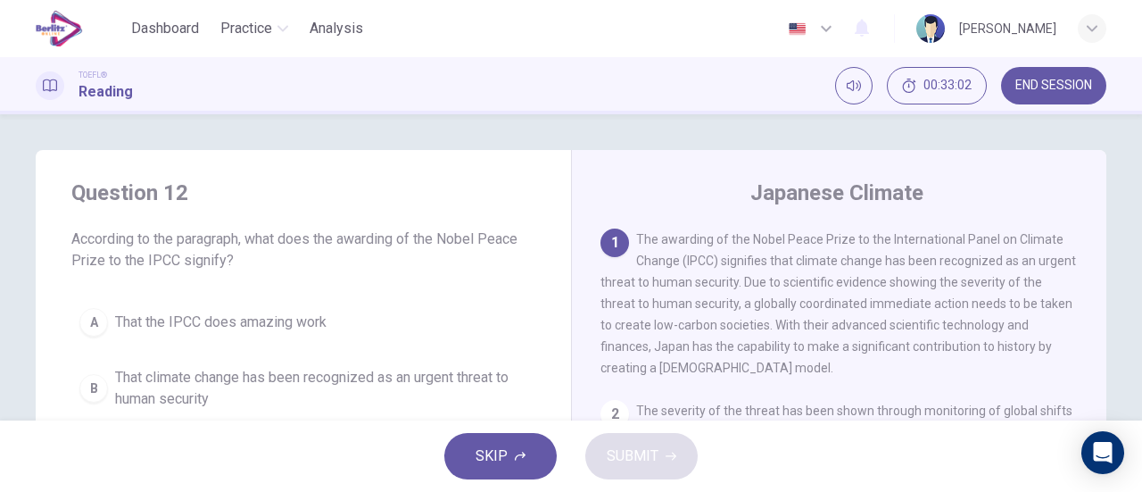
click at [1048, 92] on span "END SESSION" at bounding box center [1053, 86] width 77 height 14
